Goal: Transaction & Acquisition: Download file/media

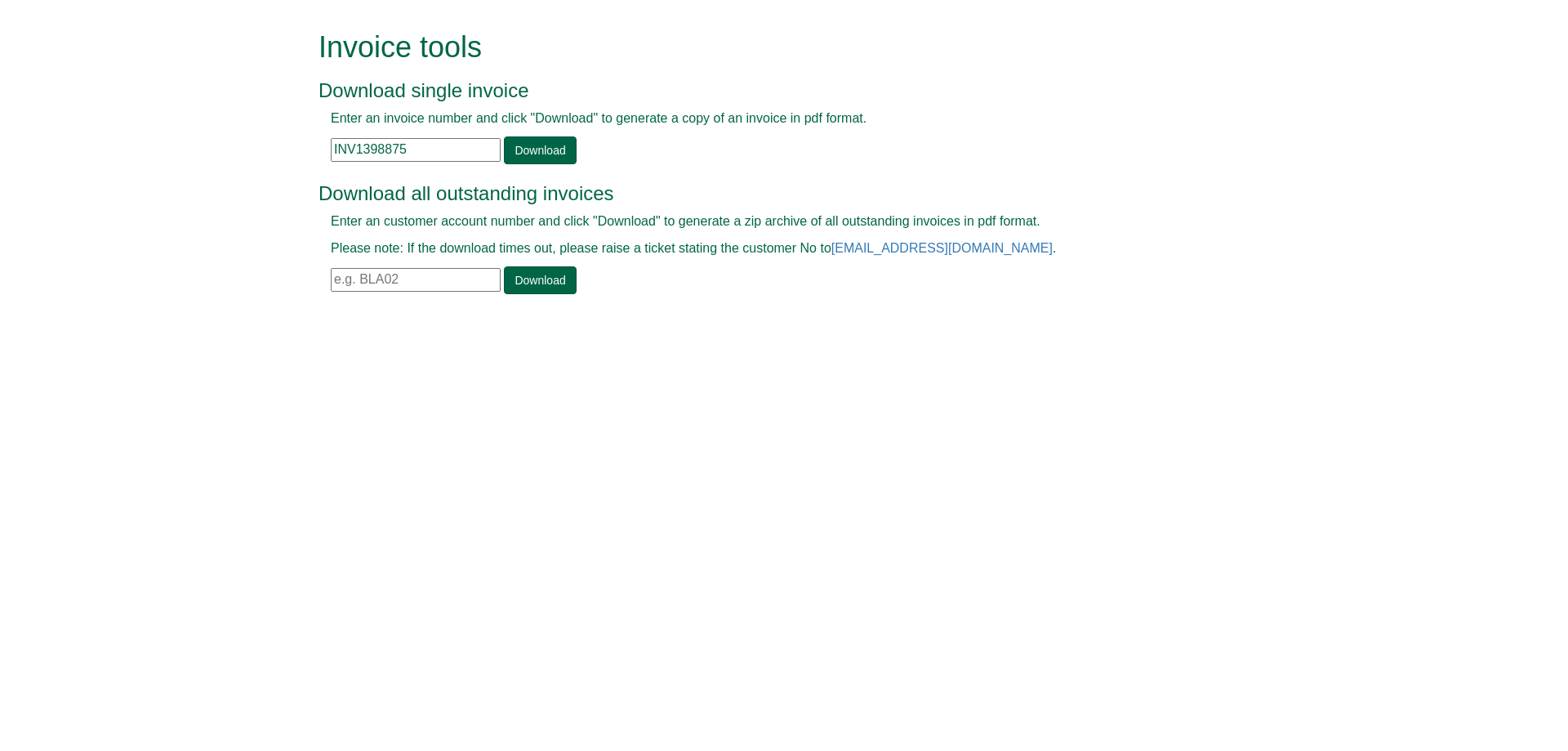
drag, startPoint x: 146, startPoint y: 164, endPoint x: 0, endPoint y: 184, distance: 147.4
click at [0, 183] on form "Invoice tools Download single invoice Enter an invoice number and click "Downlo…" at bounding box center [784, 164] width 1568 height 329
paste input "925"
click at [531, 156] on link "Download" at bounding box center [539, 150] width 72 height 27
drag, startPoint x: 243, startPoint y: 169, endPoint x: 215, endPoint y: 174, distance: 28.4
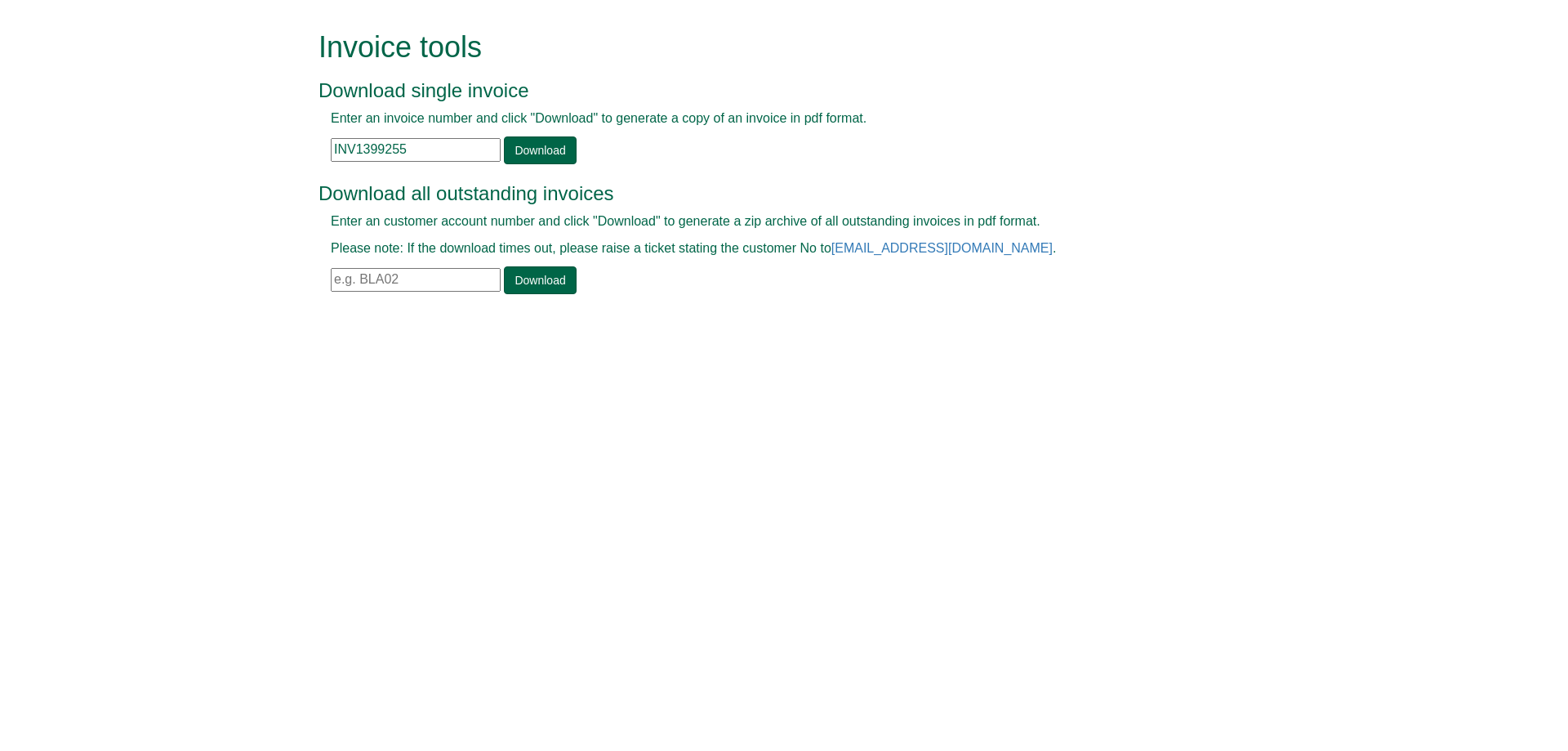
click at [215, 174] on form "Invoice tools Download single invoice Enter an invoice number and click "Downlo…" at bounding box center [784, 164] width 1568 height 329
paste input "31"
click at [511, 151] on link "Download" at bounding box center [539, 150] width 72 height 27
click at [562, 154] on link "Download" at bounding box center [539, 150] width 72 height 27
drag, startPoint x: 420, startPoint y: 144, endPoint x: 162, endPoint y: 132, distance: 258.3
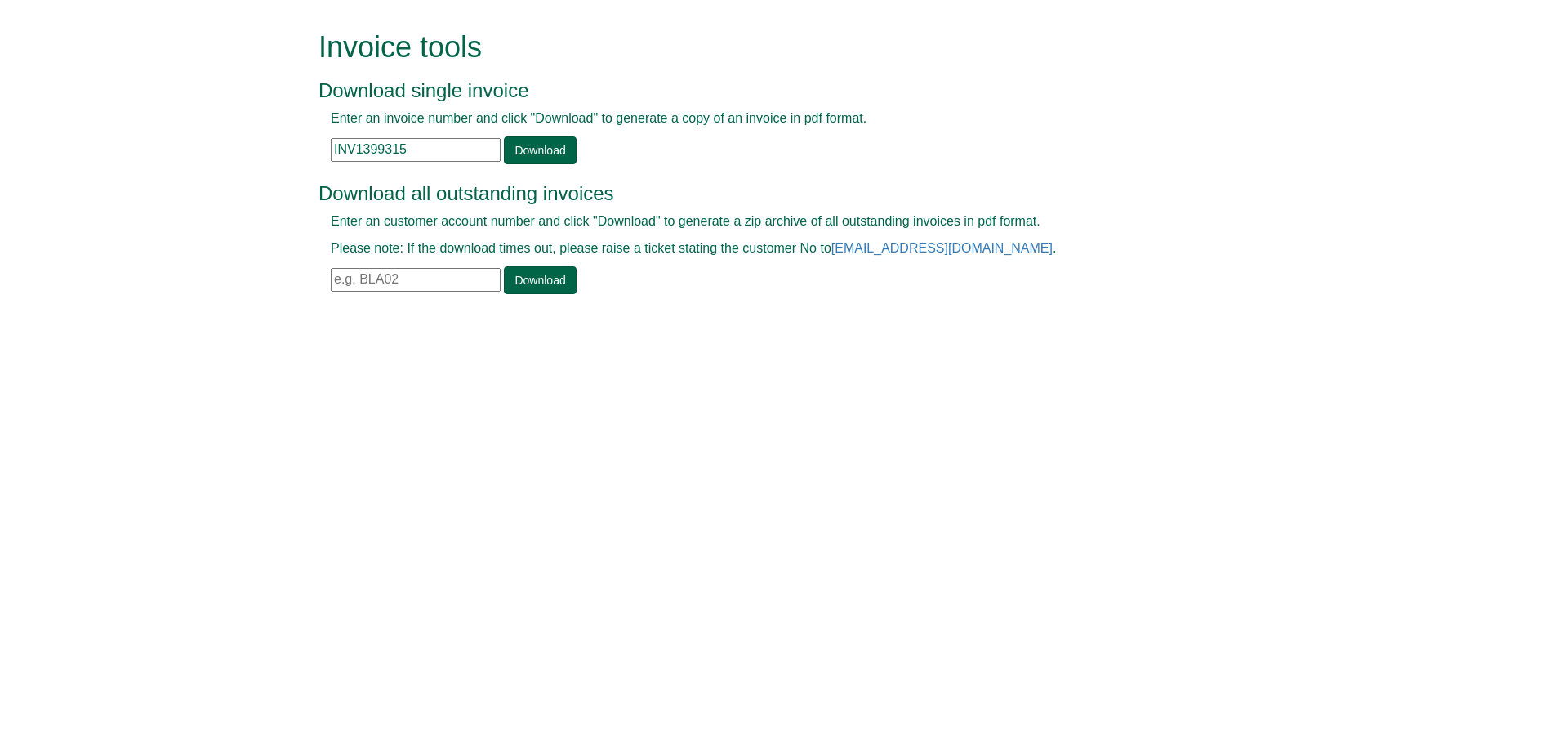
click at [162, 132] on form "Invoice tools Download single invoice Enter an invoice number and click "Downlo…" at bounding box center [784, 164] width 1568 height 329
paste input "20"
click at [537, 151] on link "Download" at bounding box center [539, 150] width 72 height 27
drag, startPoint x: 444, startPoint y: 152, endPoint x: 193, endPoint y: 153, distance: 251.0
click at [193, 152] on form "Invoice tools Download single invoice Enter an invoice number and click "Downlo…" at bounding box center [784, 164] width 1568 height 329
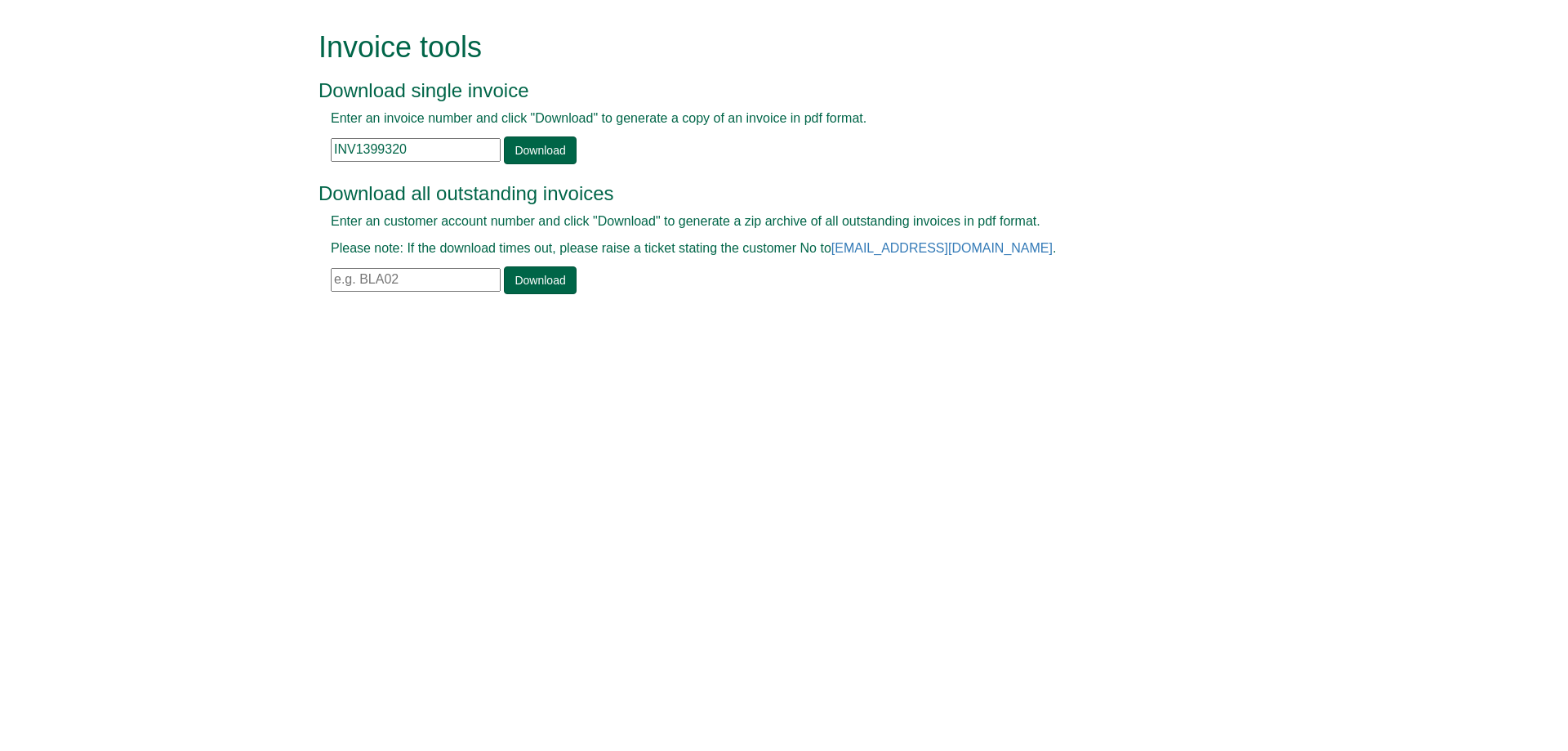
paste input "2"
click at [523, 142] on link "Download" at bounding box center [539, 150] width 72 height 27
drag, startPoint x: 384, startPoint y: 147, endPoint x: 209, endPoint y: 178, distance: 177.7
click at [97, 172] on form "Invoice tools Download single invoice Enter an invoice number and click "Downlo…" at bounding box center [784, 164] width 1568 height 329
paste input "5"
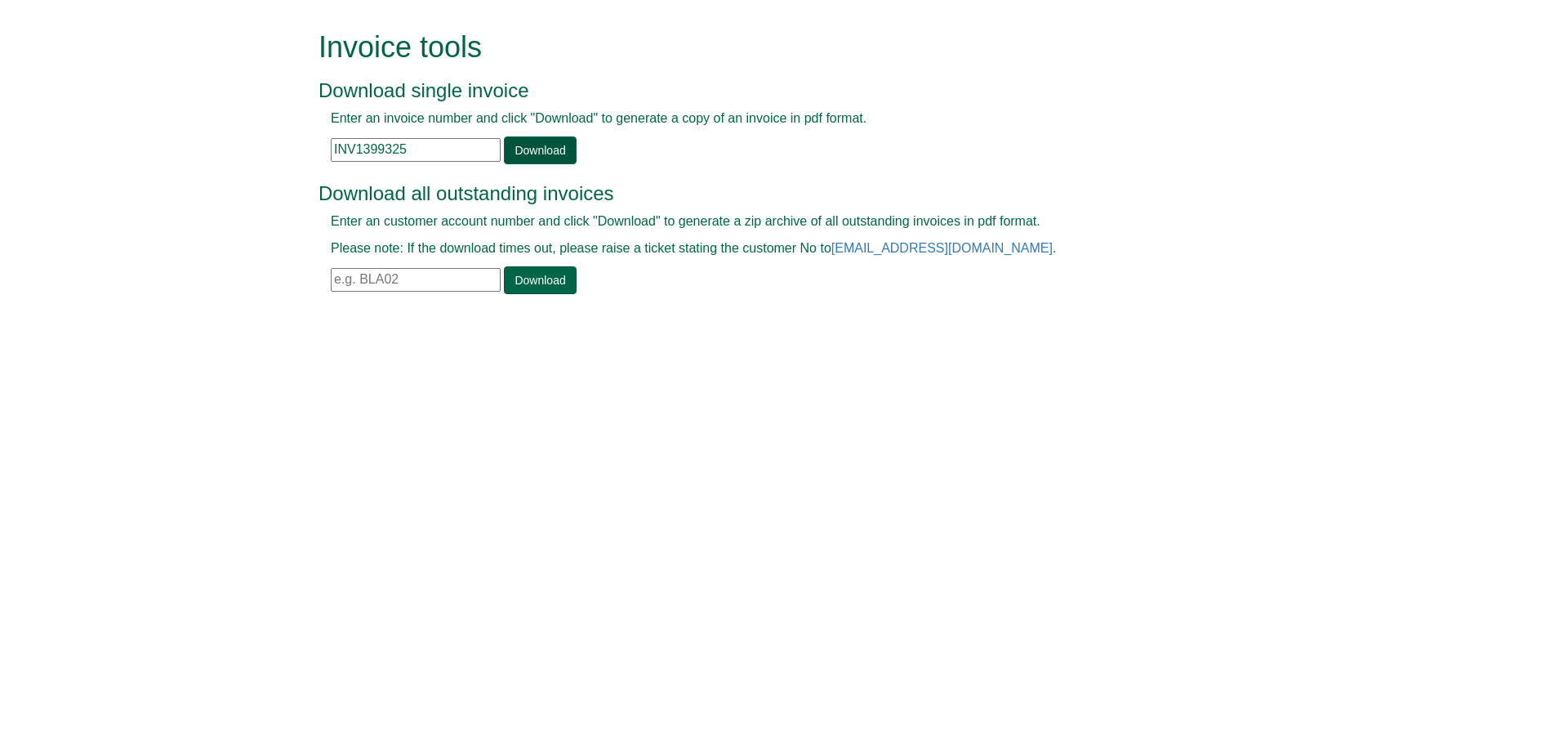
type input "INV1399325"
click at [529, 145] on link "Download" at bounding box center [539, 150] width 72 height 27
